Goal: Contribute content: Contribute content

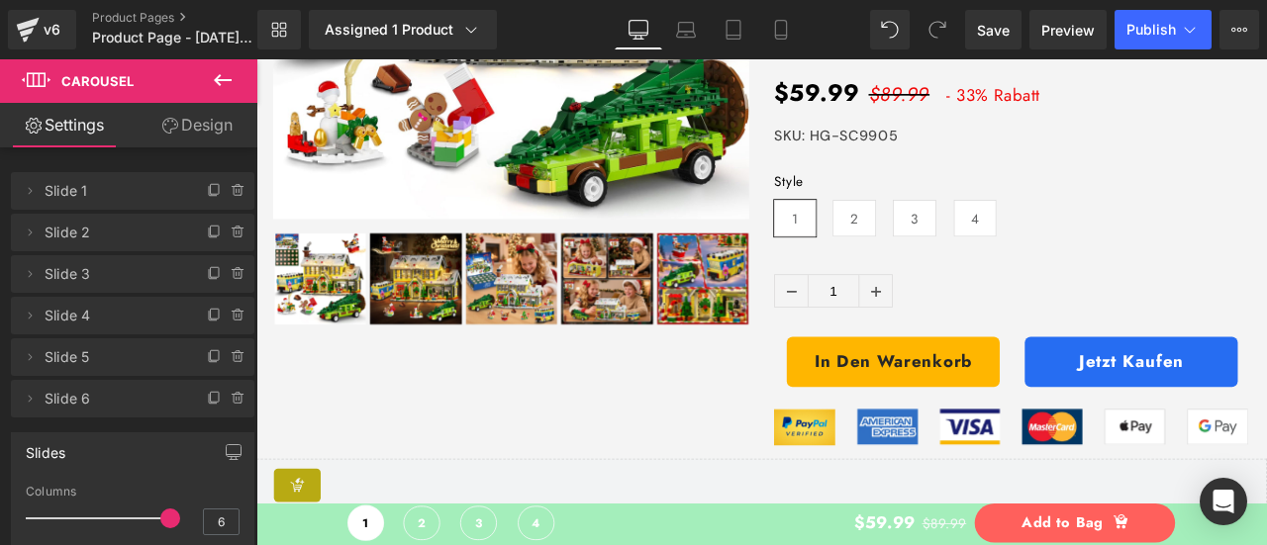
scroll to position [7127, 0]
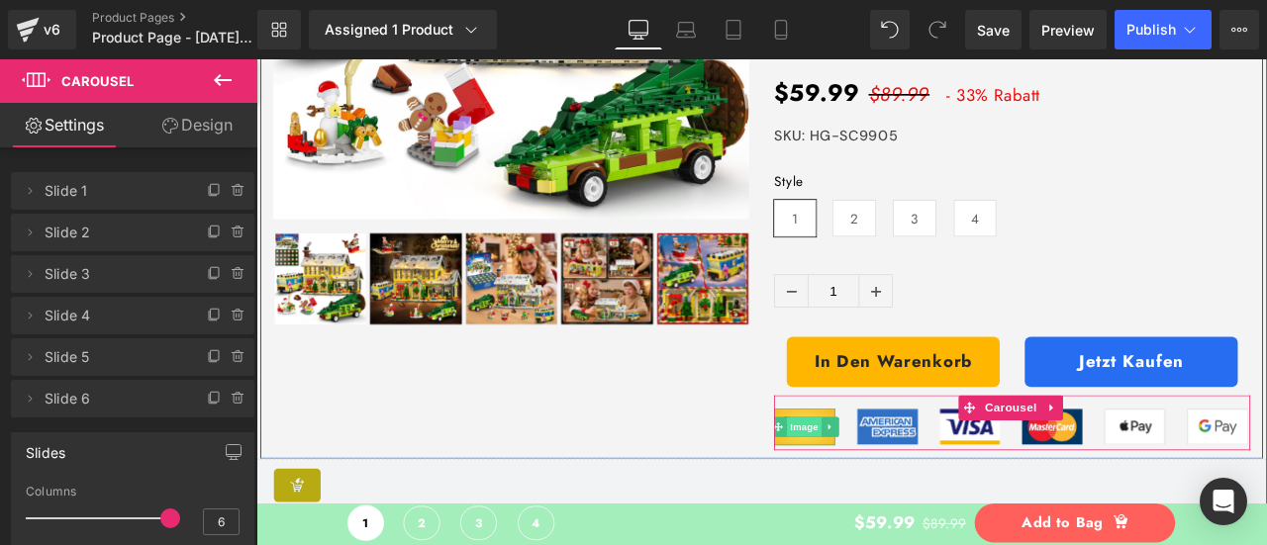
click at [890, 495] on span "Image" at bounding box center [907, 495] width 42 height 24
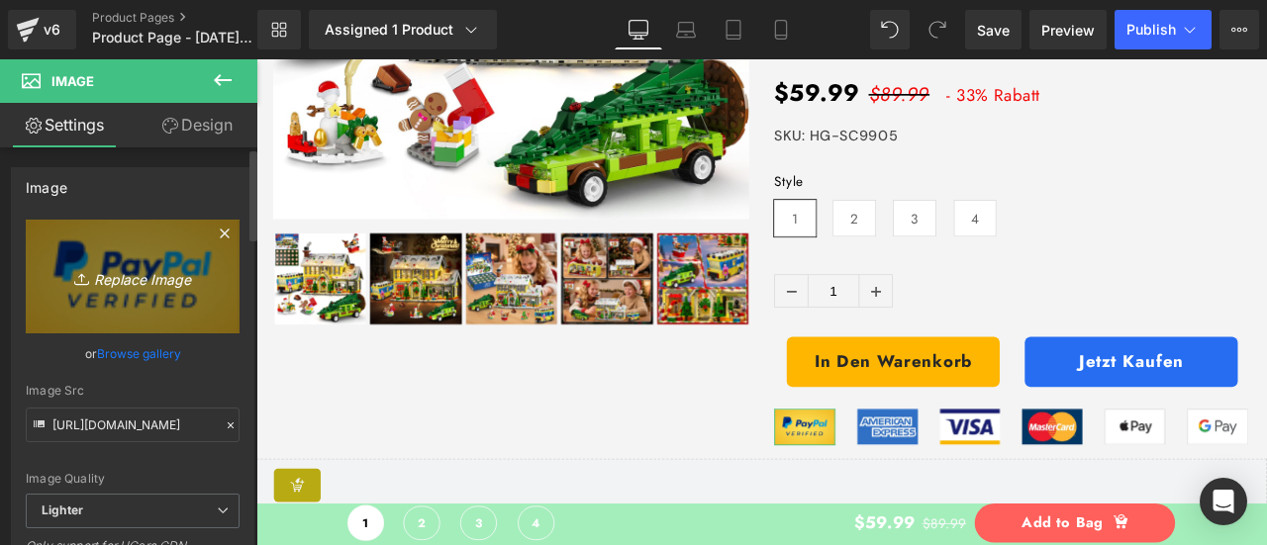
click at [152, 268] on icon "Replace Image" at bounding box center [132, 276] width 158 height 25
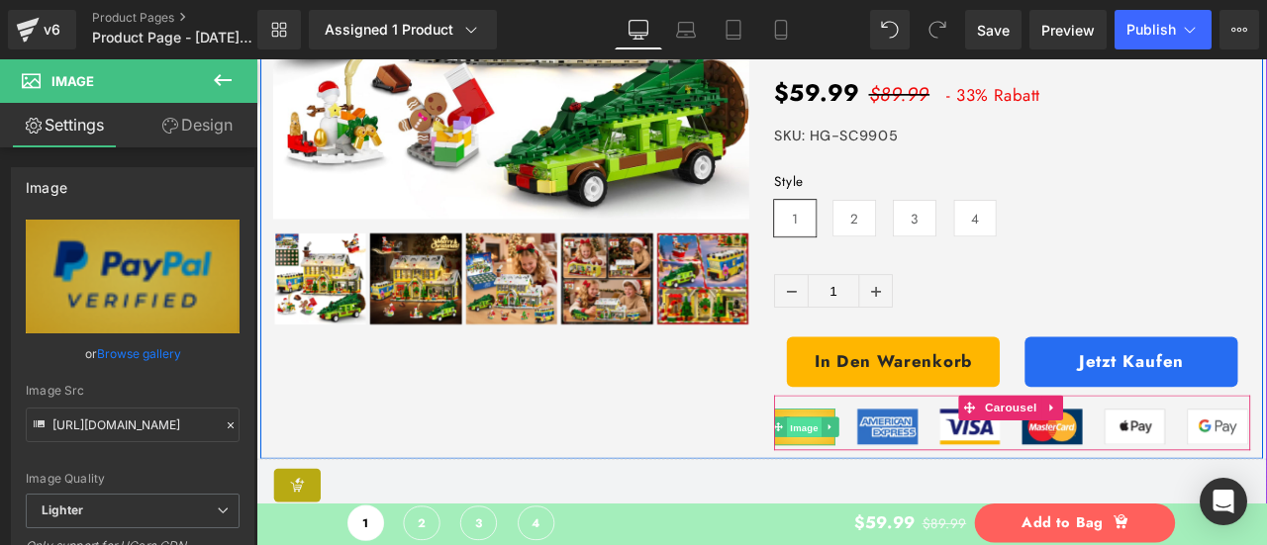
click at [894, 485] on span "Image" at bounding box center [907, 496] width 42 height 24
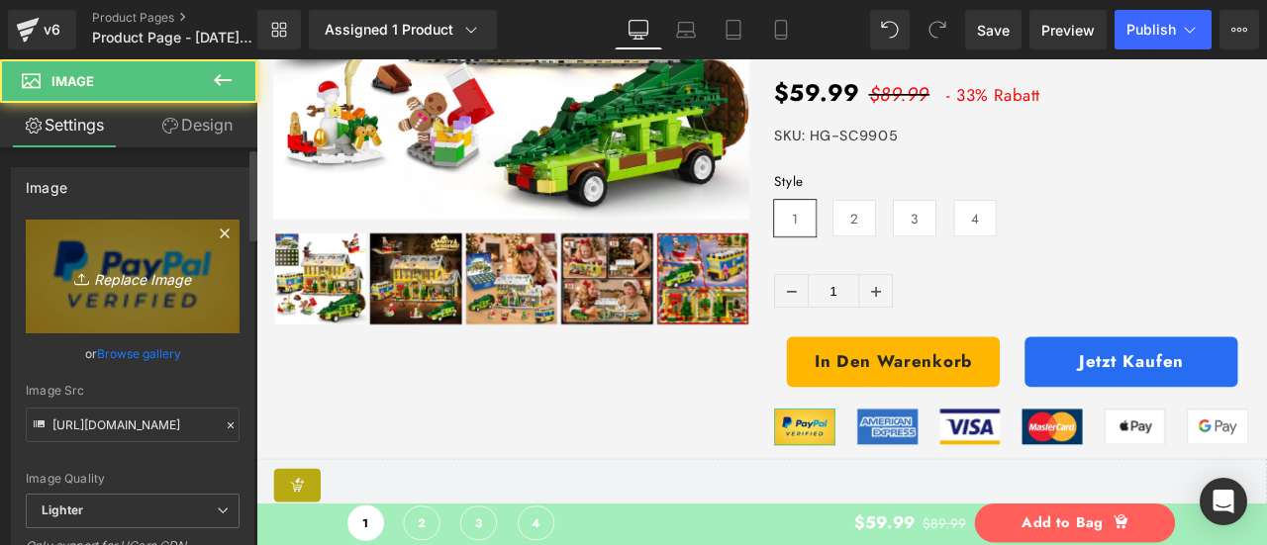
click at [122, 276] on icon "Replace Image" at bounding box center [132, 276] width 158 height 25
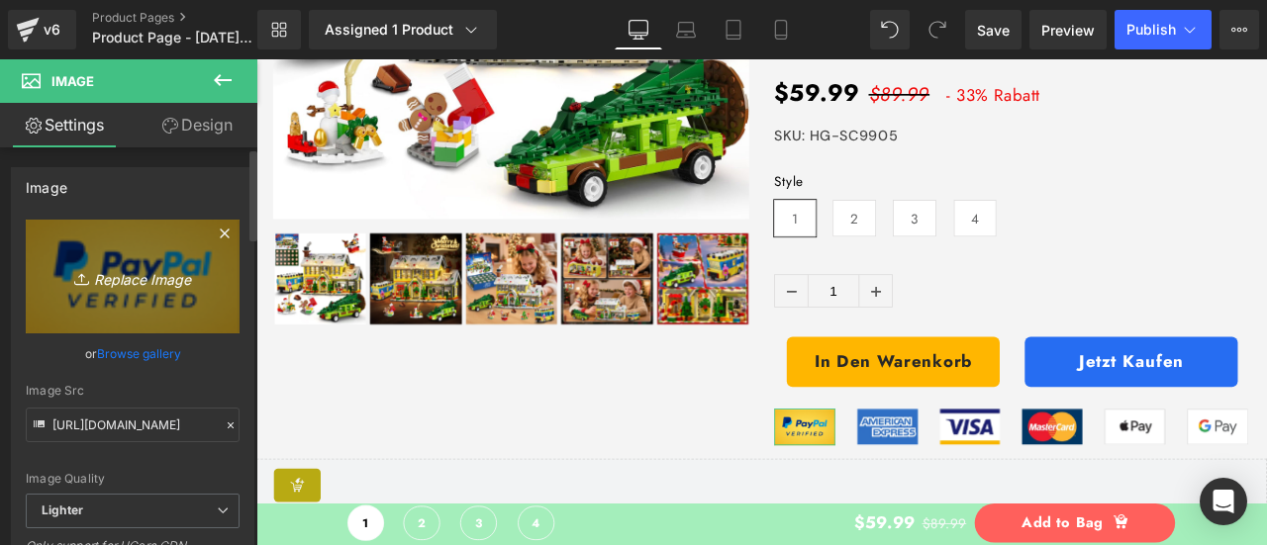
type input "C:\fakepath\1.jpg"
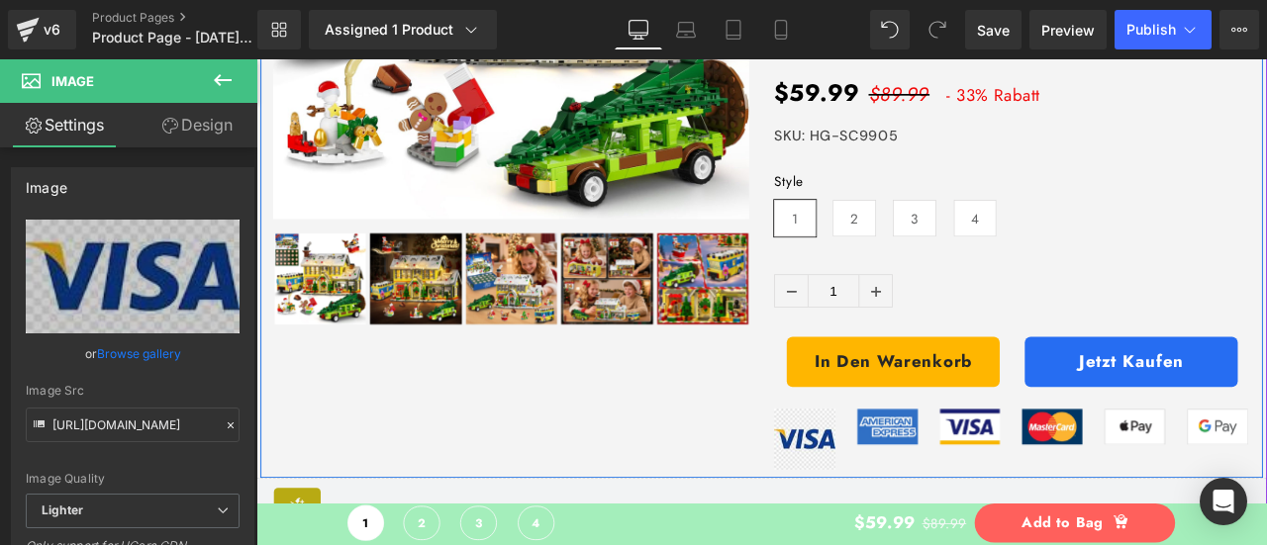
type input "[URL][DOMAIN_NAME]"
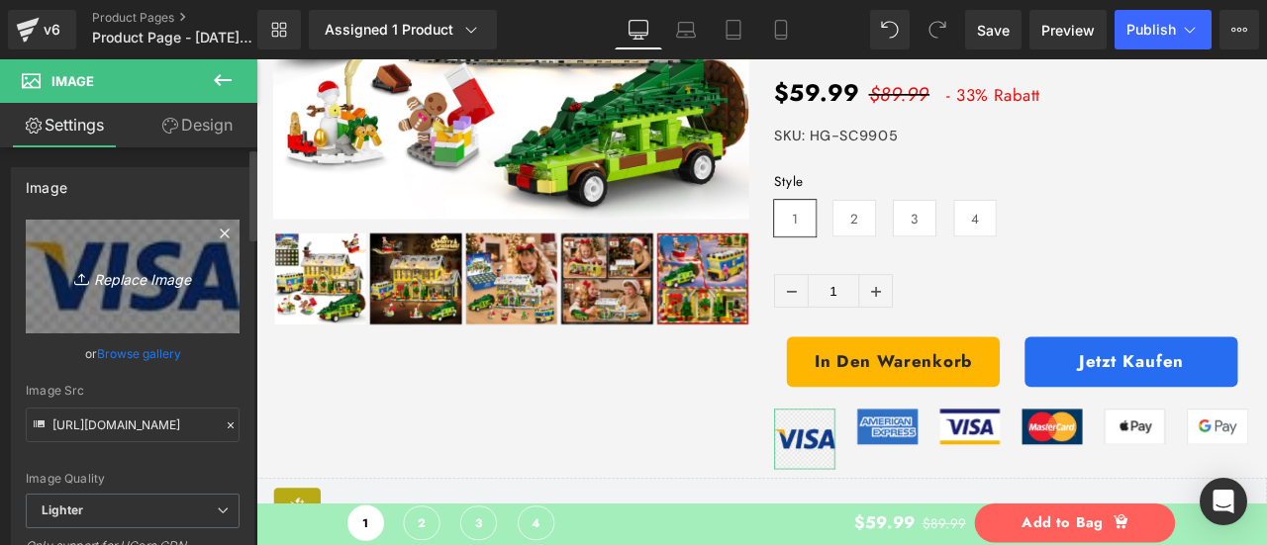
click at [133, 295] on link "Replace Image" at bounding box center [133, 277] width 214 height 114
type input "C:\fakepath\3.png"
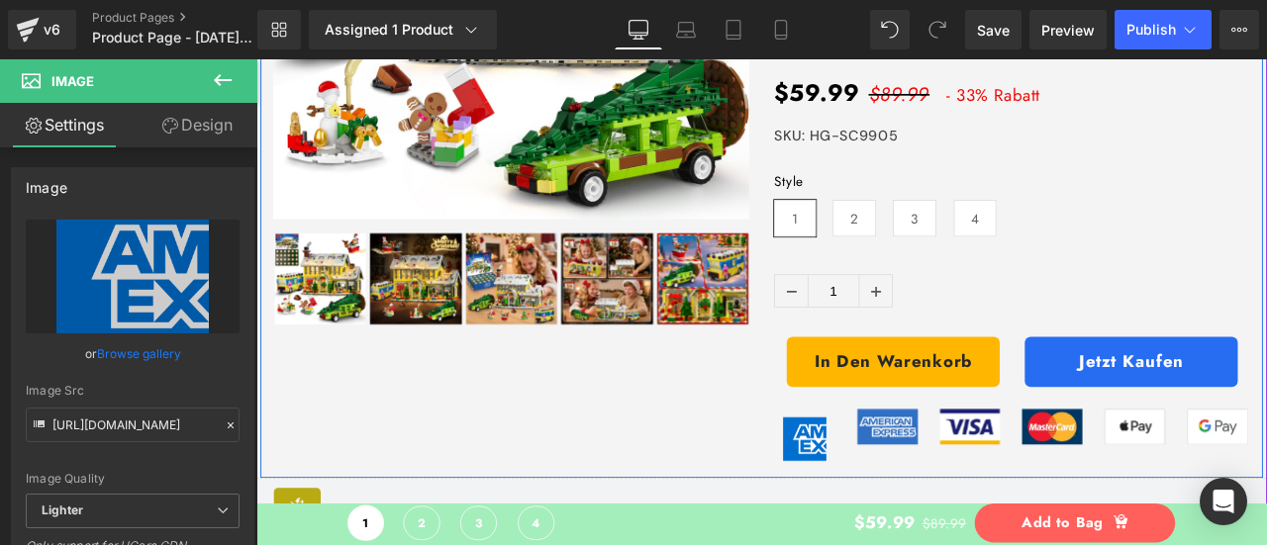
type input "[URL][DOMAIN_NAME]"
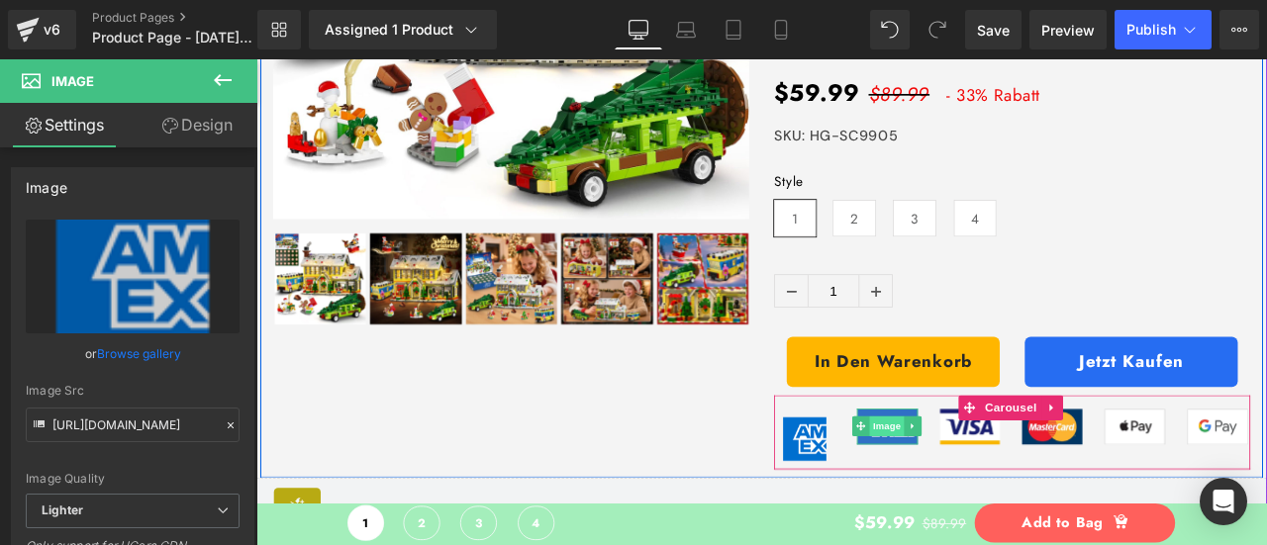
click at [983, 483] on span "Image" at bounding box center [1004, 494] width 42 height 24
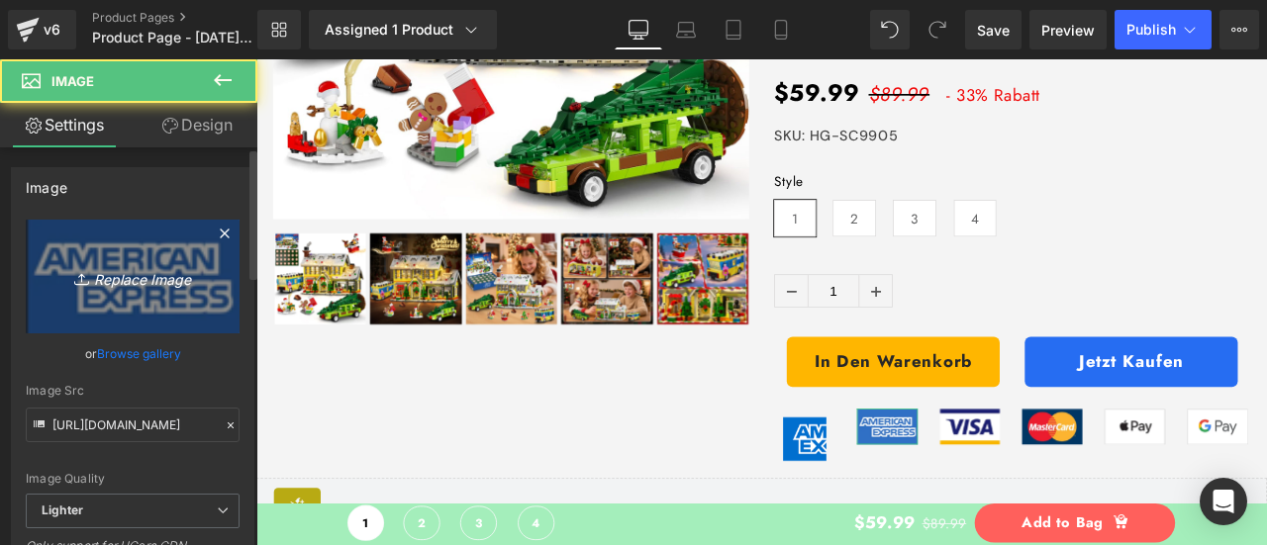
click at [116, 300] on link "Replace Image" at bounding box center [133, 277] width 214 height 114
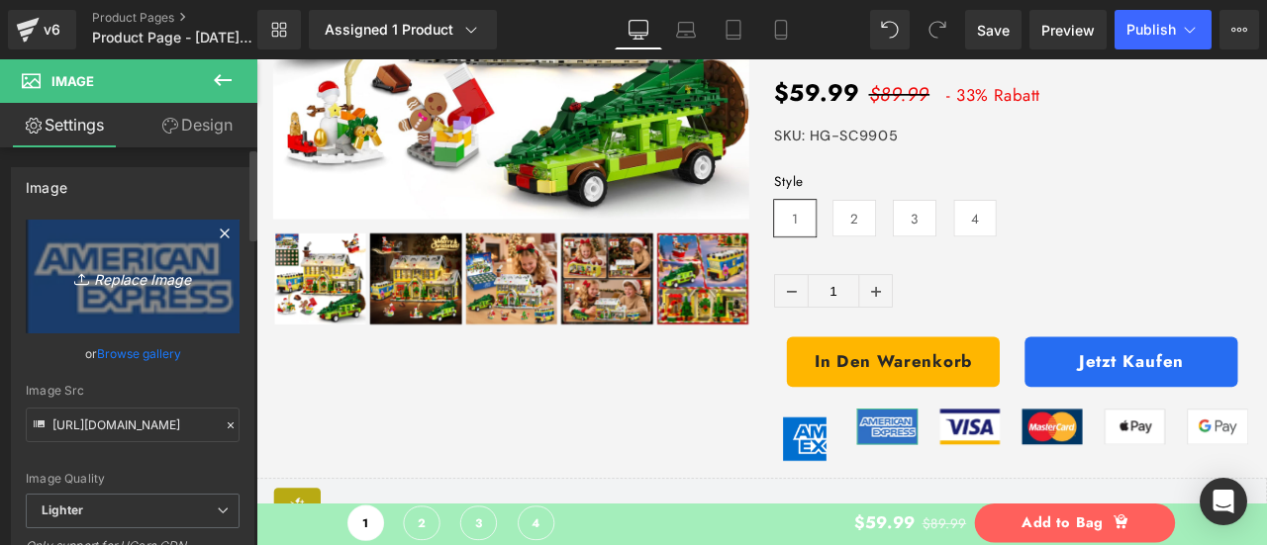
type input "C:\fakepath\5.png"
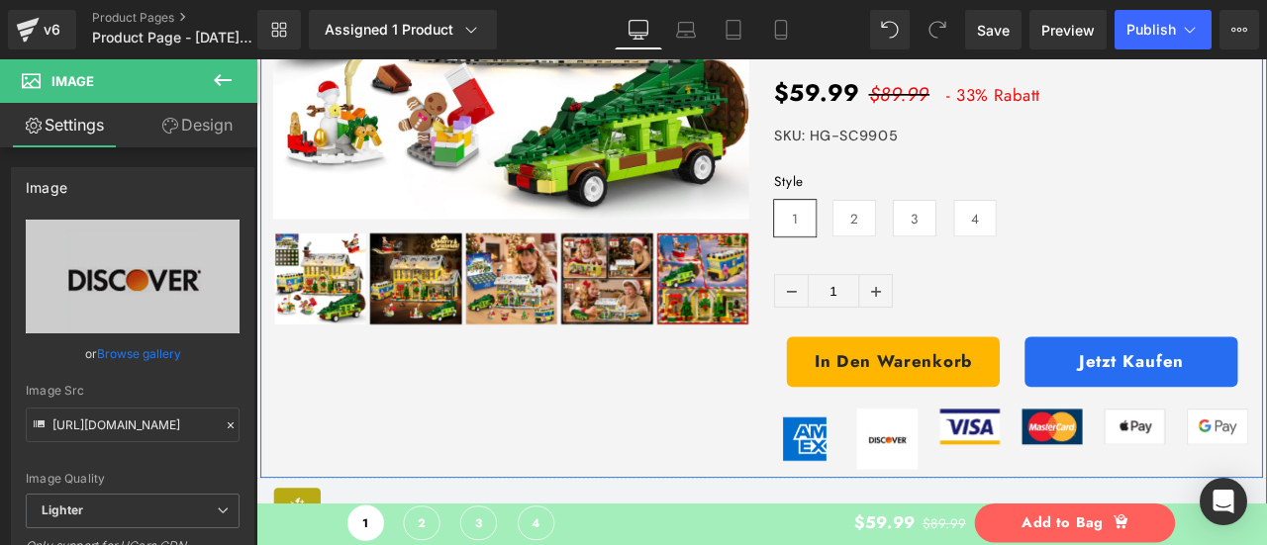
type input "[URL][DOMAIN_NAME]"
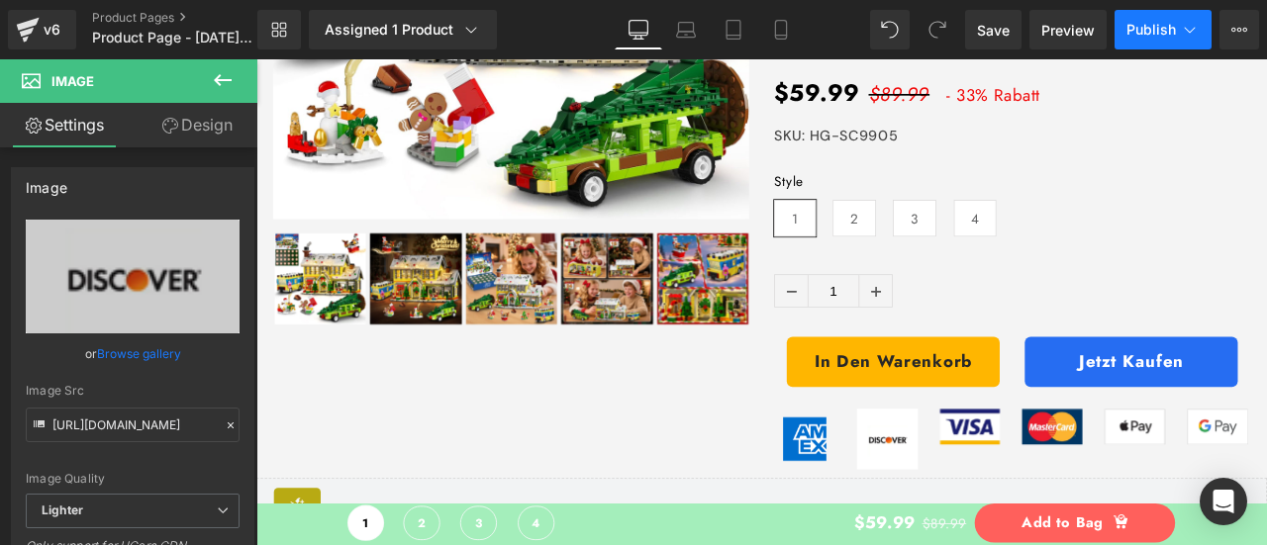
click at [1138, 23] on span "Publish" at bounding box center [1150, 30] width 49 height 16
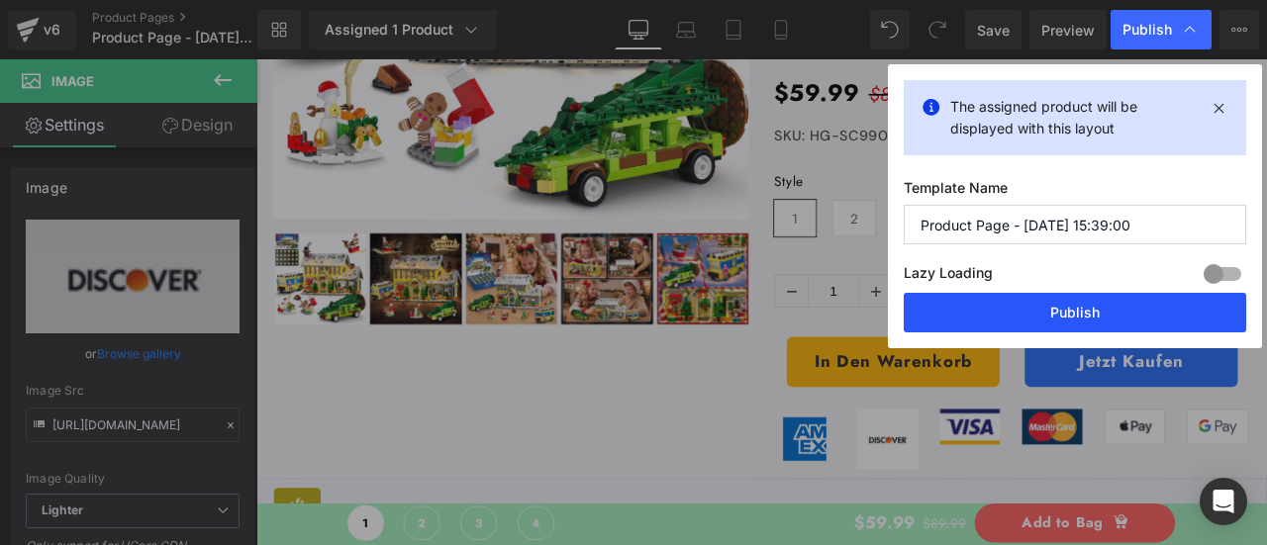
click at [1081, 310] on button "Publish" at bounding box center [1075, 313] width 342 height 40
